Goal: Information Seeking & Learning: Understand process/instructions

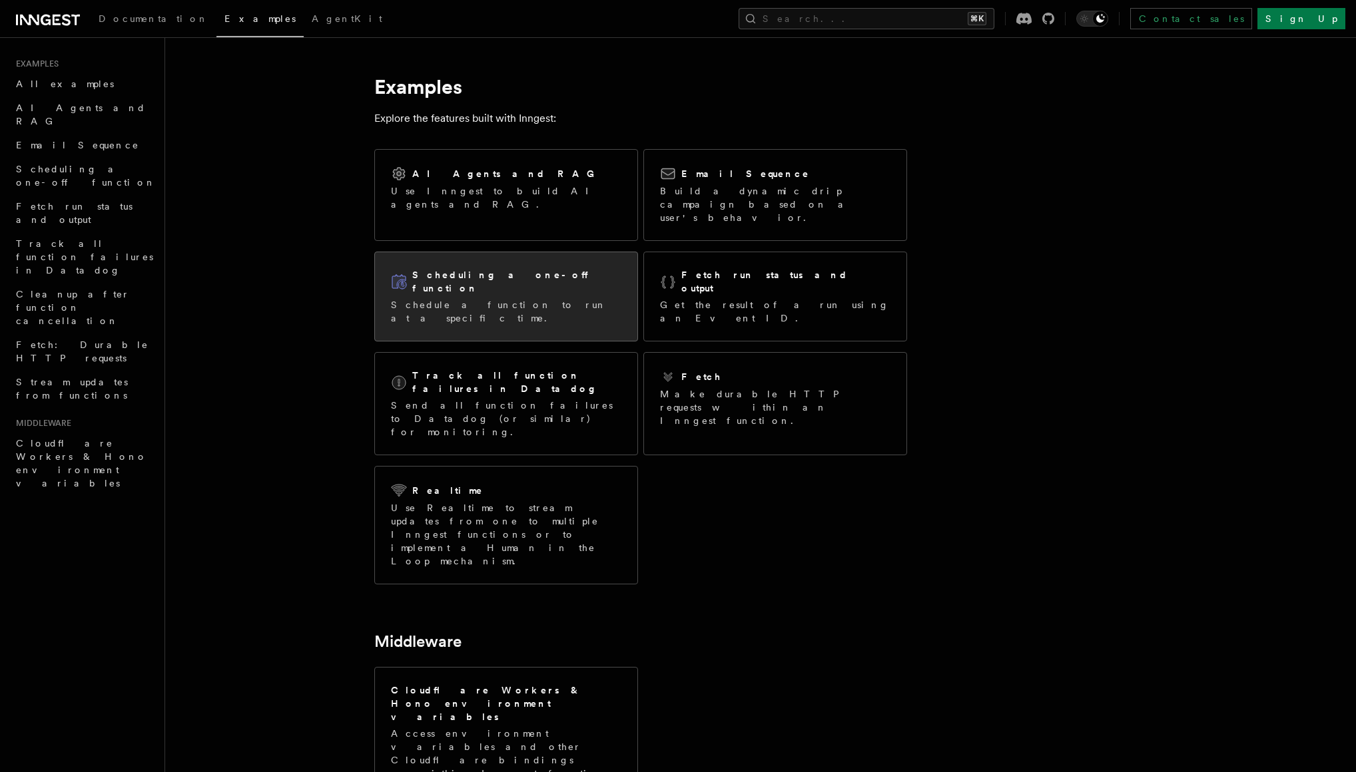
click at [484, 268] on h2 "Scheduling a one-off function" at bounding box center [516, 281] width 209 height 27
